Goal: Feedback & Contribution: Leave review/rating

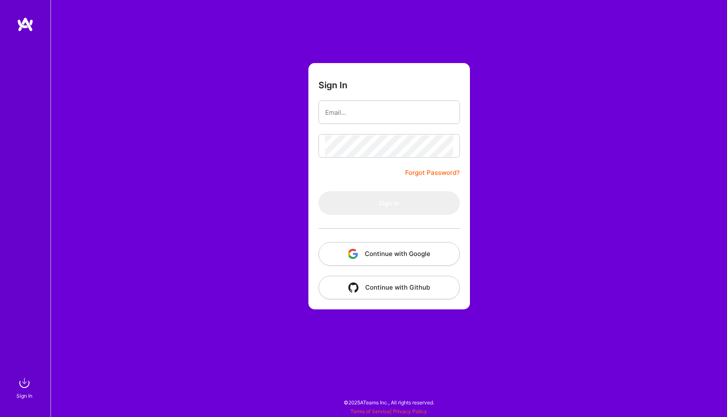
click at [386, 251] on button "Continue with Google" at bounding box center [388, 254] width 141 height 24
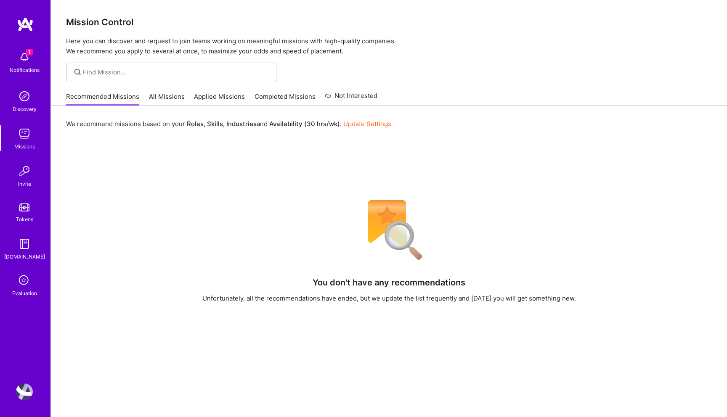
click at [26, 286] on icon at bounding box center [24, 281] width 16 height 16
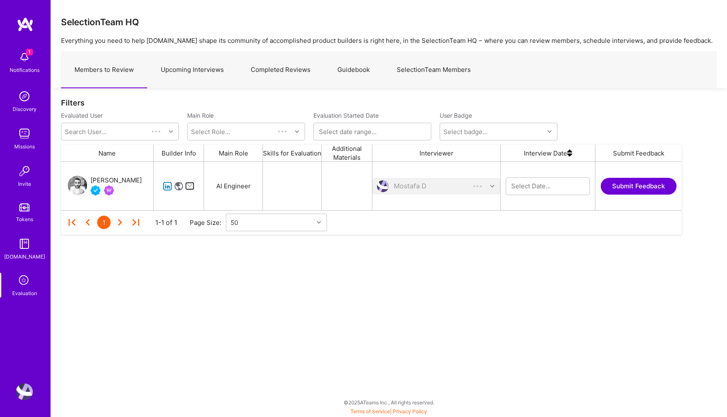
scroll to position [48, 620]
click at [189, 64] on link "Upcoming Interviews" at bounding box center [192, 70] width 90 height 37
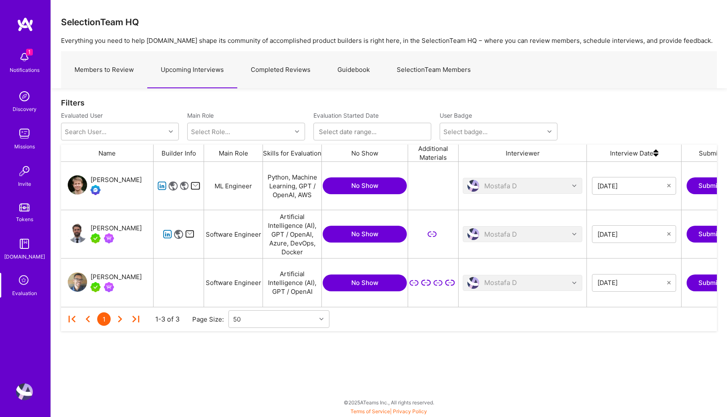
scroll to position [0, 143]
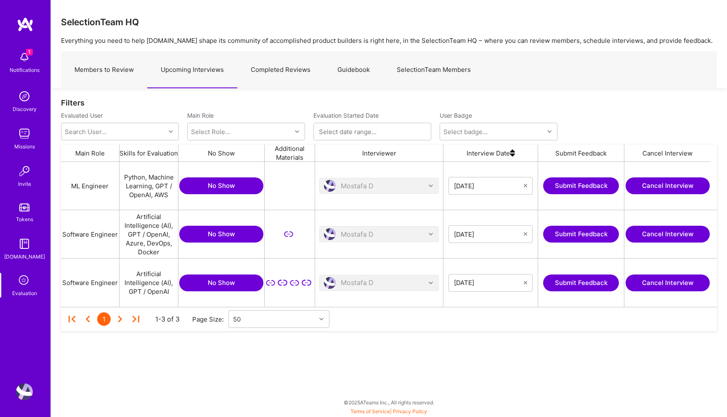
click at [581, 280] on button "Submit Feedback" at bounding box center [581, 283] width 76 height 17
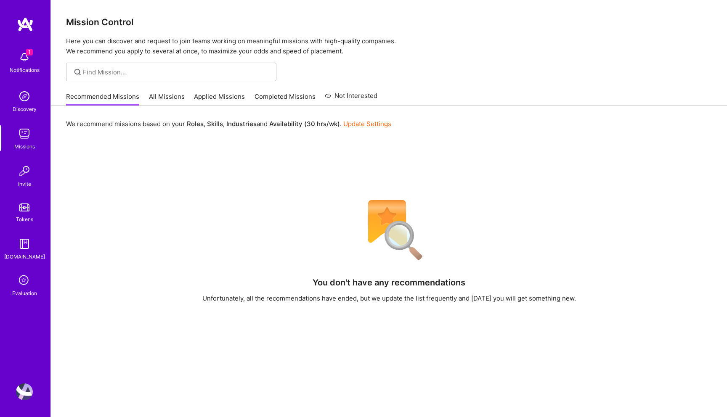
click at [27, 281] on icon at bounding box center [24, 281] width 16 height 16
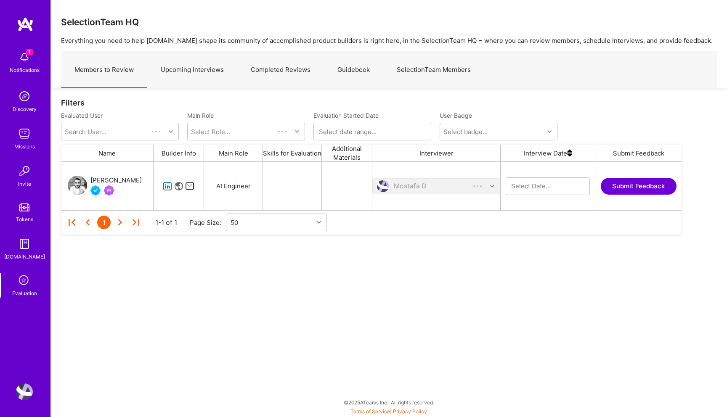
scroll to position [48, 620]
click at [196, 69] on link "Upcoming Interviews" at bounding box center [192, 70] width 90 height 37
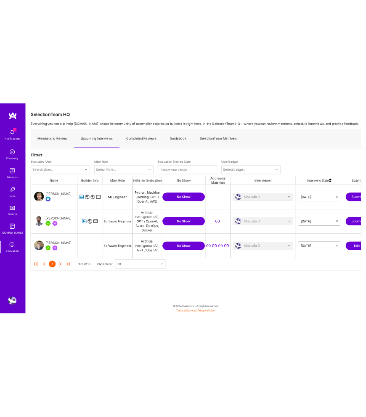
scroll to position [0, 143]
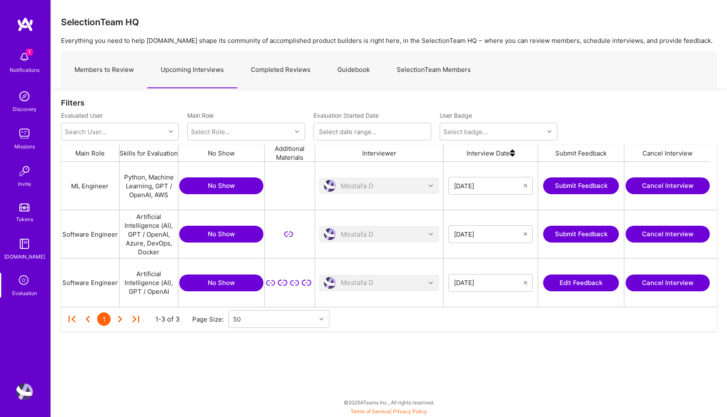
click at [584, 287] on button "Edit Feedback" at bounding box center [581, 283] width 76 height 17
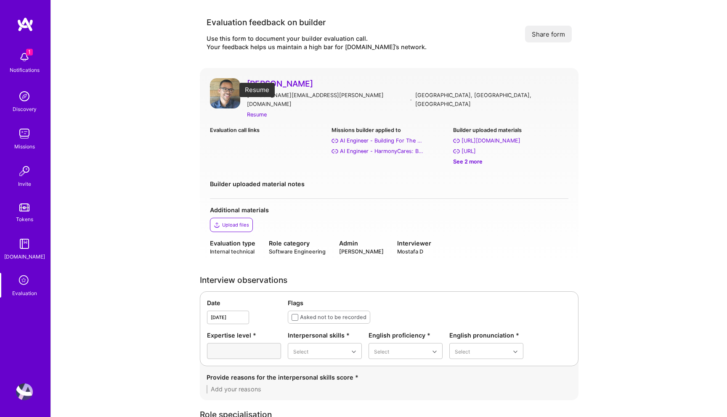
click at [262, 110] on div "Resume" at bounding box center [257, 114] width 20 height 9
